Goal: Task Accomplishment & Management: Use online tool/utility

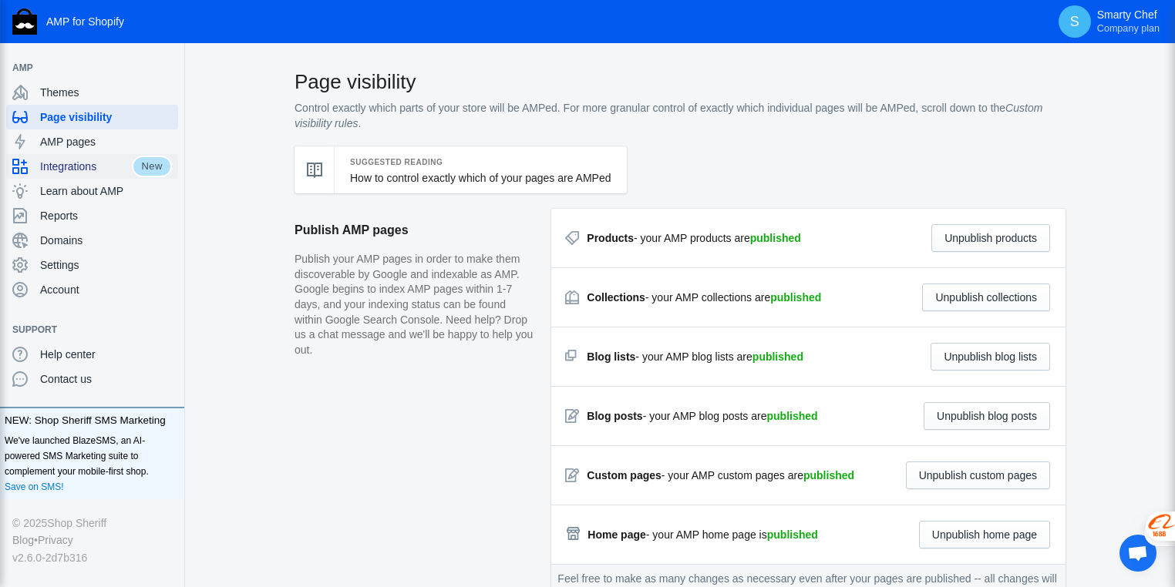
click at [67, 167] on span "Integrations" at bounding box center [86, 166] width 92 height 15
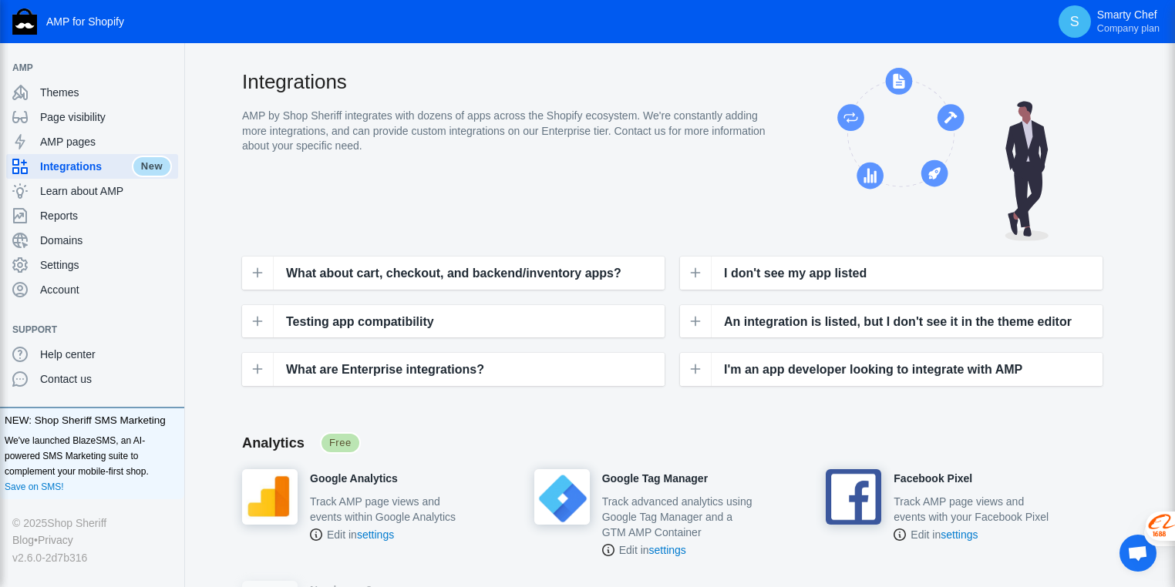
click at [335, 274] on span "What about cart, checkout, and backend/inventory apps?" at bounding box center [453, 274] width 335 height 20
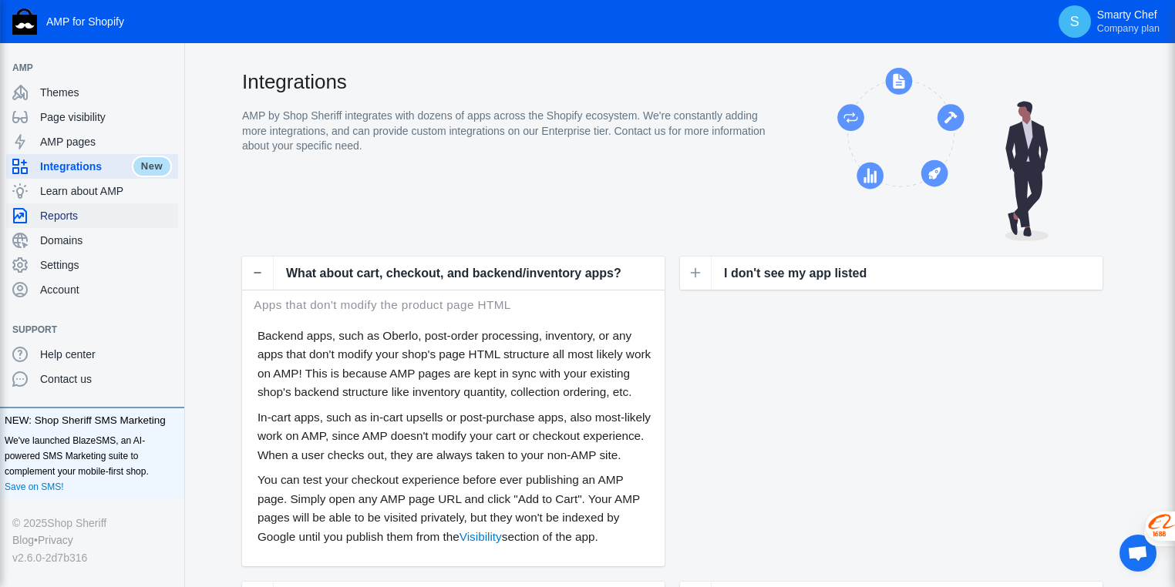
click at [67, 216] on span "Reports" at bounding box center [106, 215] width 132 height 15
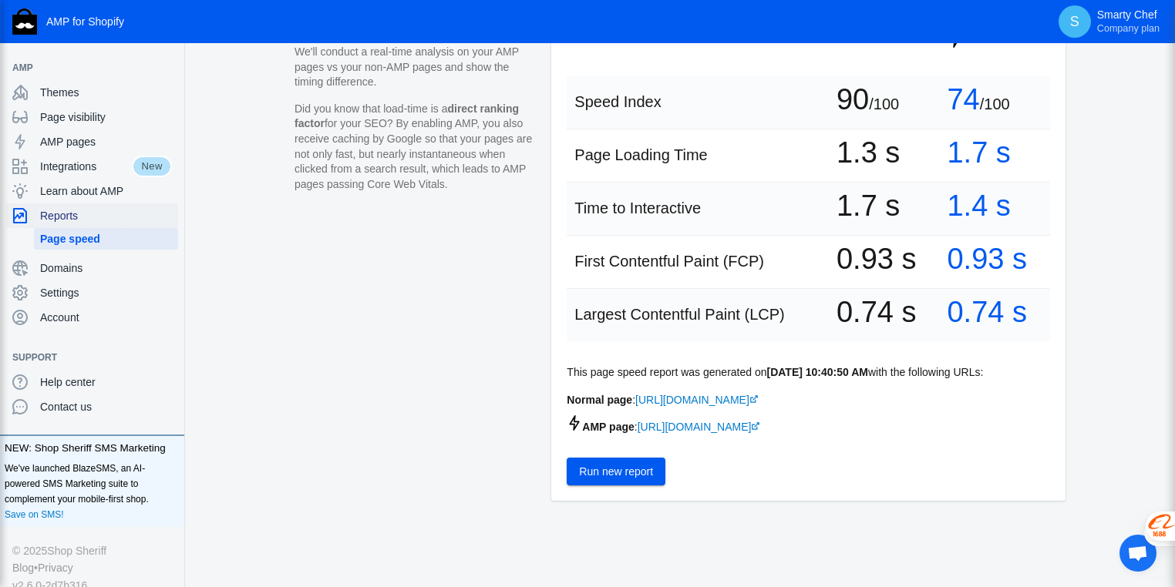
scroll to position [182, 0]
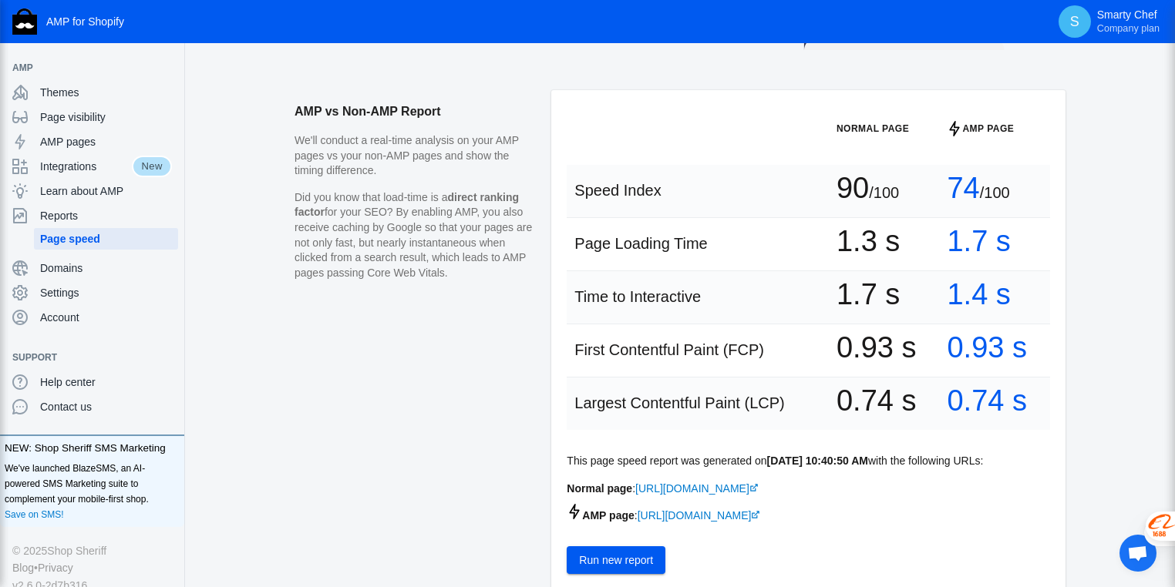
drag, startPoint x: 951, startPoint y: 186, endPoint x: 1024, endPoint y: 196, distance: 73.9
click at [1024, 196] on td "74 /100" at bounding box center [994, 191] width 111 height 53
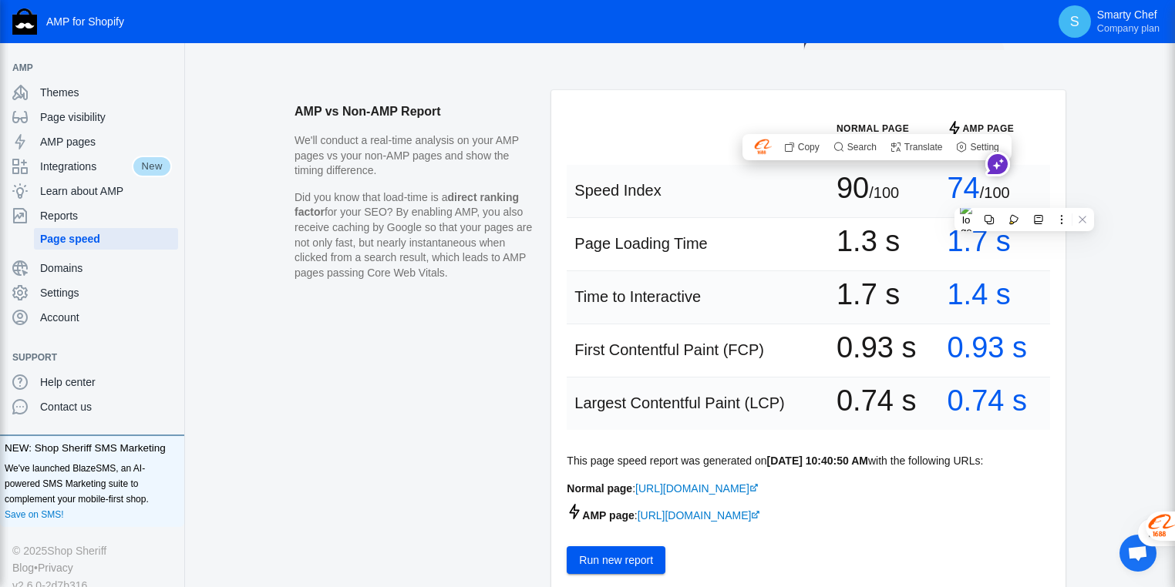
scroll to position [305, 0]
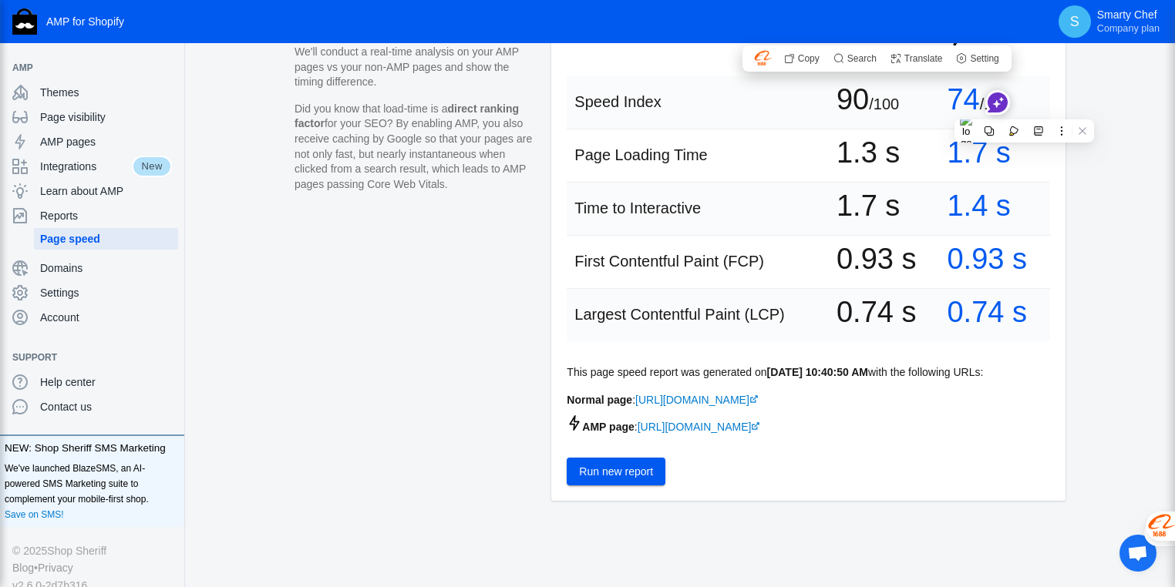
click at [617, 475] on span "Run new report" at bounding box center [616, 472] width 74 height 12
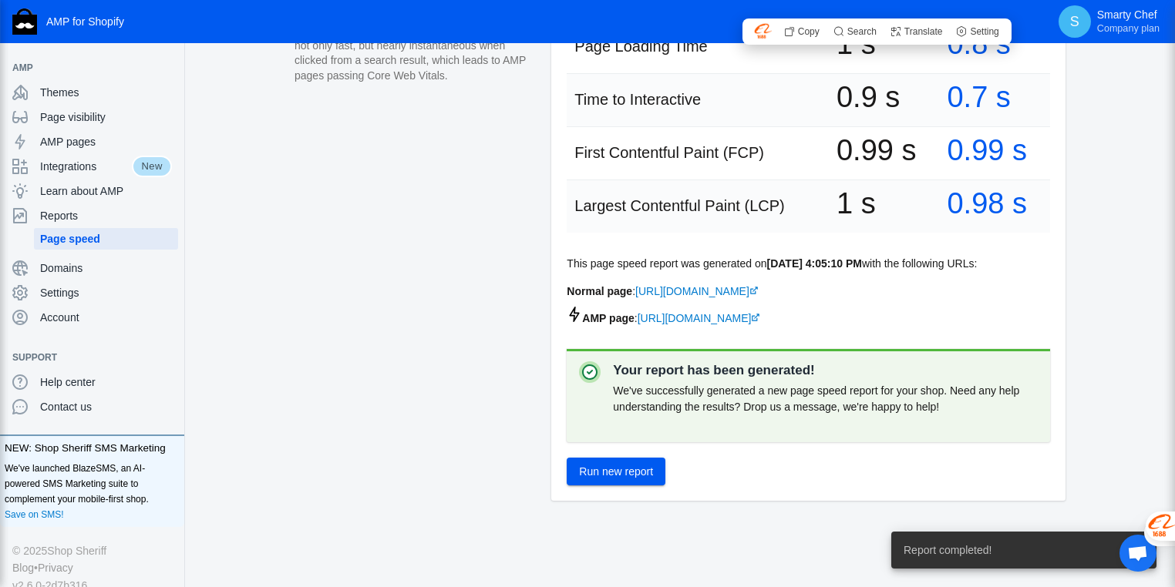
scroll to position [414, 0]
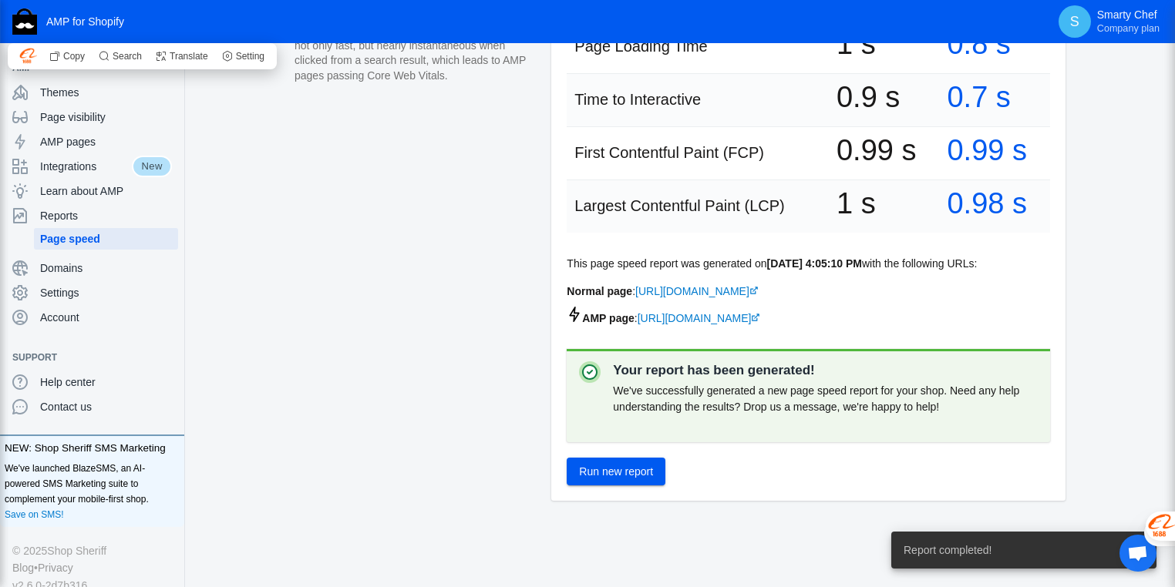
click at [983, 548] on span "Report completed!" at bounding box center [948, 550] width 88 height 15
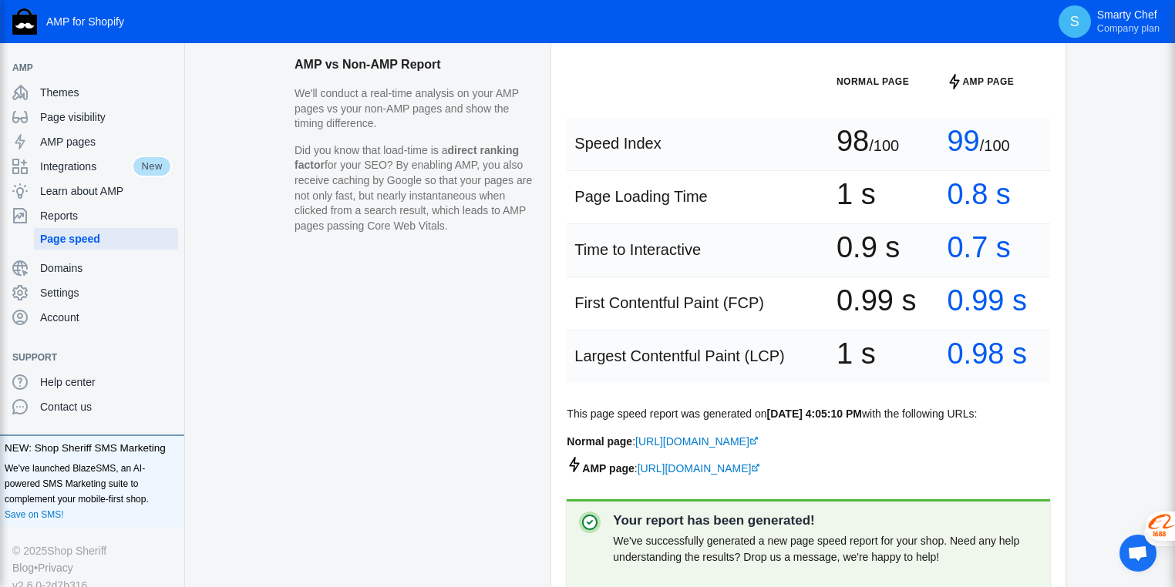
scroll to position [106, 0]
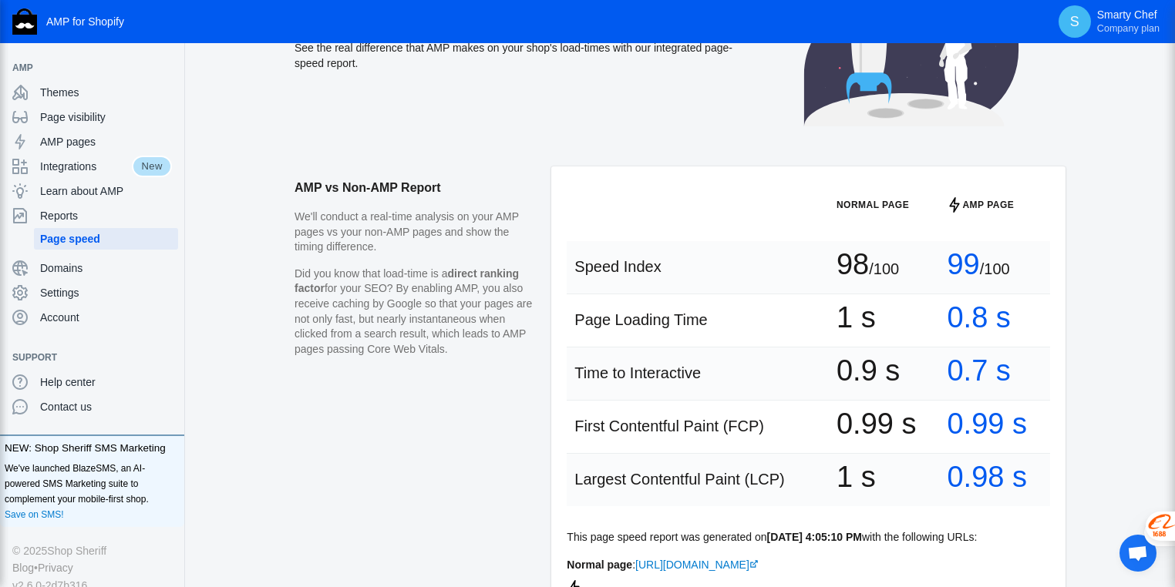
drag, startPoint x: 947, startPoint y: 266, endPoint x: 1030, endPoint y: 262, distance: 83.4
click at [1030, 262] on td "99 /100" at bounding box center [994, 267] width 111 height 53
click at [1115, 294] on div "AMP vs Non-AMP Report We'll conduct a real-time analysis on your AMP pages vs y…" at bounding box center [680, 514] width 990 height 695
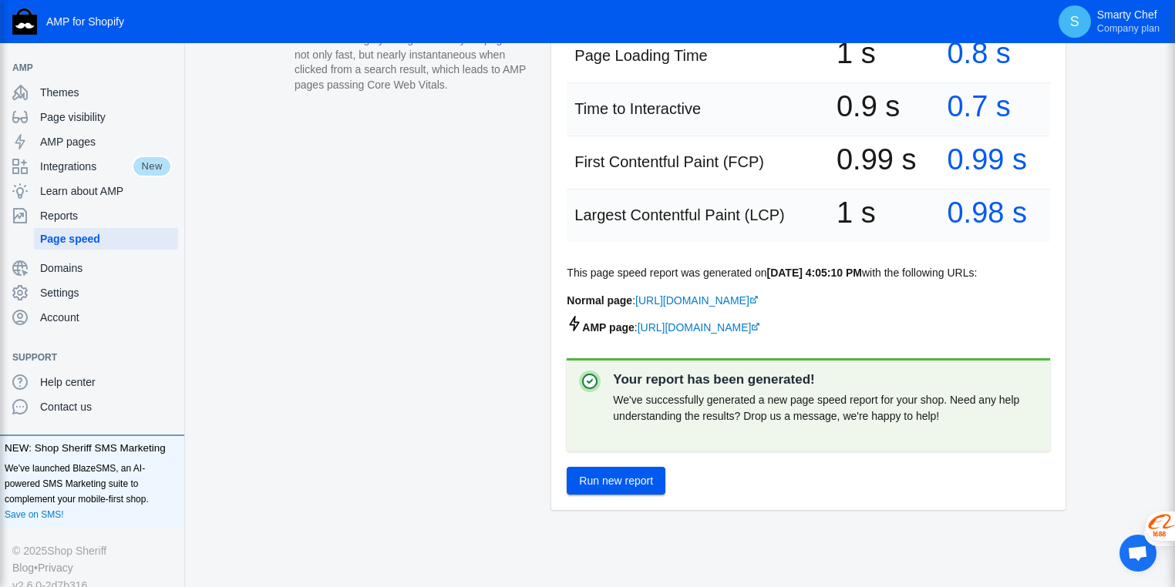
scroll to position [414, 0]
